Goal: Navigation & Orientation: Find specific page/section

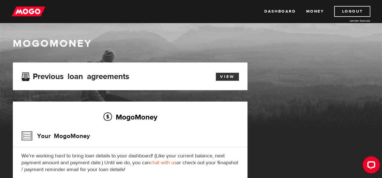
click at [229, 77] on link "View" at bounding box center [227, 77] width 23 height 8
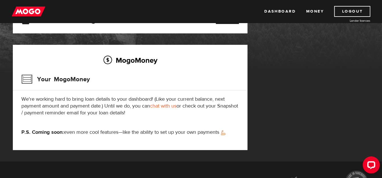
scroll to position [57, 0]
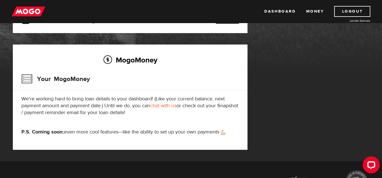
click at [63, 76] on h3 "Your MogoMoney" at bounding box center [55, 79] width 68 height 15
click at [68, 80] on h3 "Your MogoMoney" at bounding box center [55, 79] width 68 height 15
click at [280, 11] on link "Dashboard" at bounding box center [280, 11] width 31 height 11
